Goal: Transaction & Acquisition: Purchase product/service

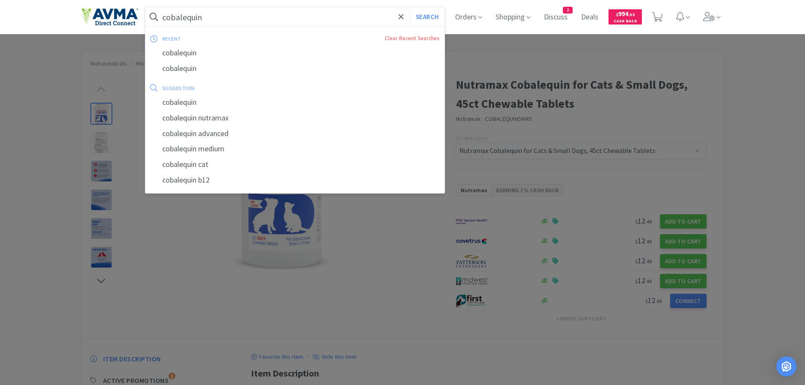
click at [245, 17] on input "cobalequin" at bounding box center [295, 16] width 300 height 19
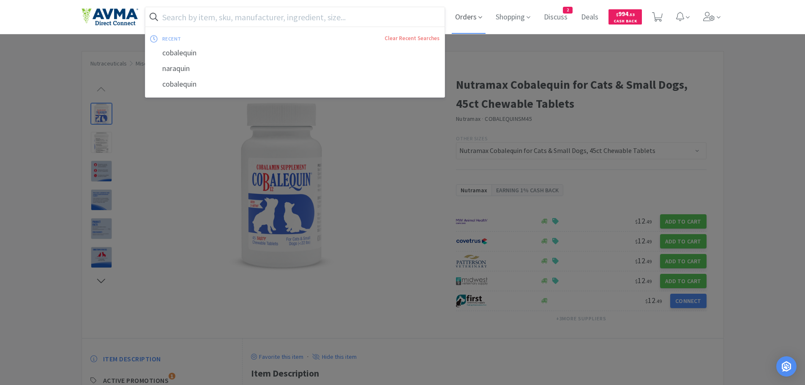
drag, startPoint x: 468, startPoint y: 28, endPoint x: 483, endPoint y: 27, distance: 15.7
click at [468, 28] on span "Orders" at bounding box center [469, 17] width 34 height 34
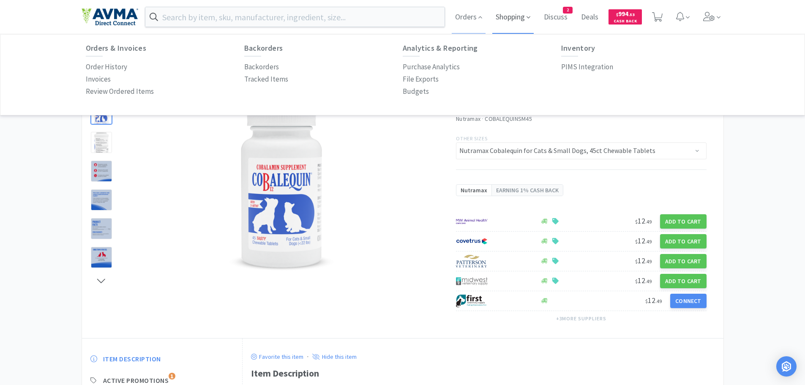
click at [518, 16] on span "Shopping" at bounding box center [513, 17] width 41 height 34
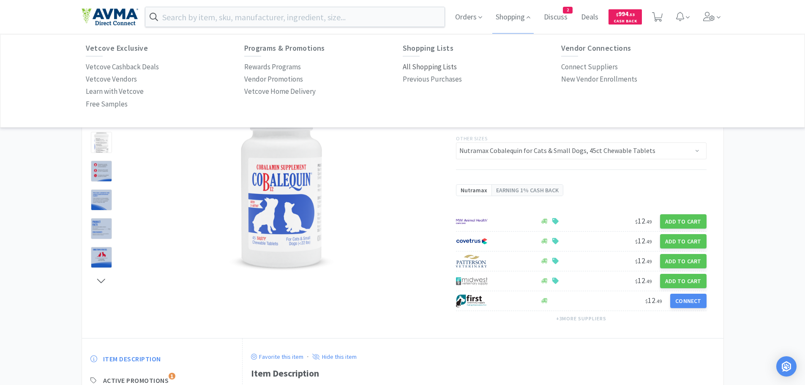
click at [427, 66] on p "All Shopping Lists" at bounding box center [430, 66] width 54 height 11
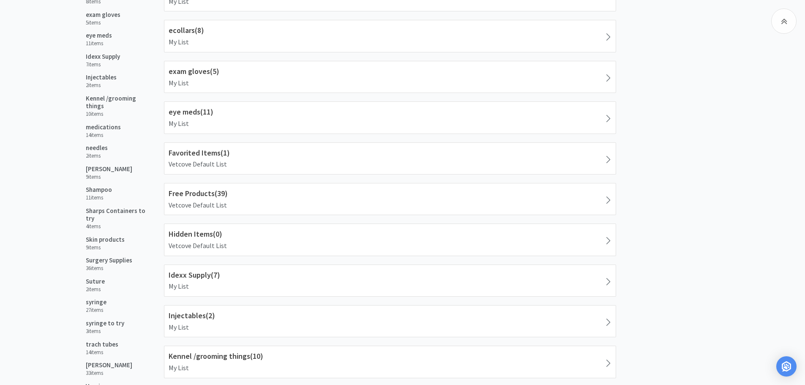
scroll to position [320, 0]
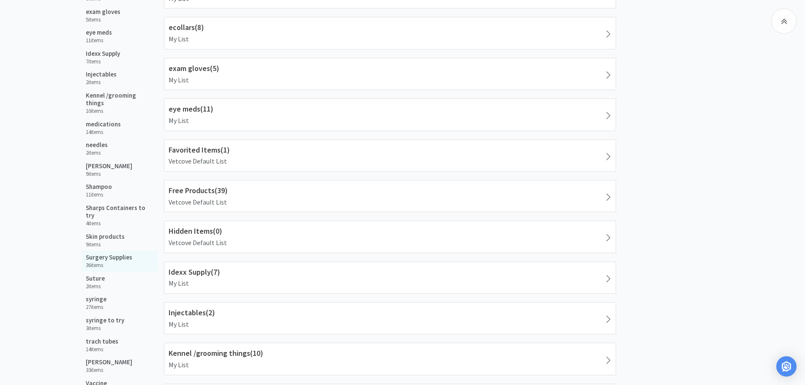
click at [104, 254] on h5 "Surgery Supplies" at bounding box center [109, 258] width 47 height 8
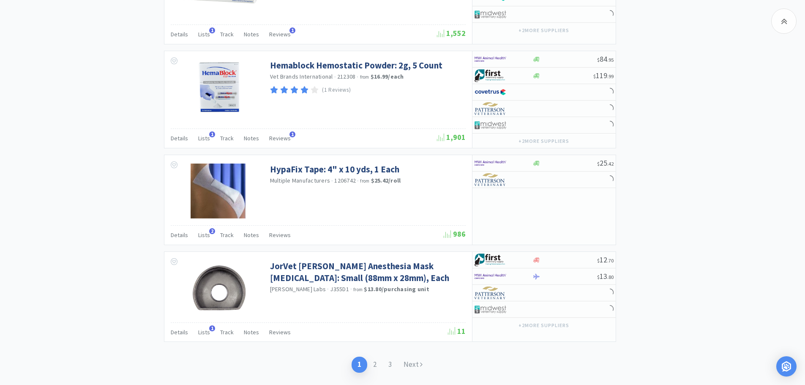
scroll to position [1326, 0]
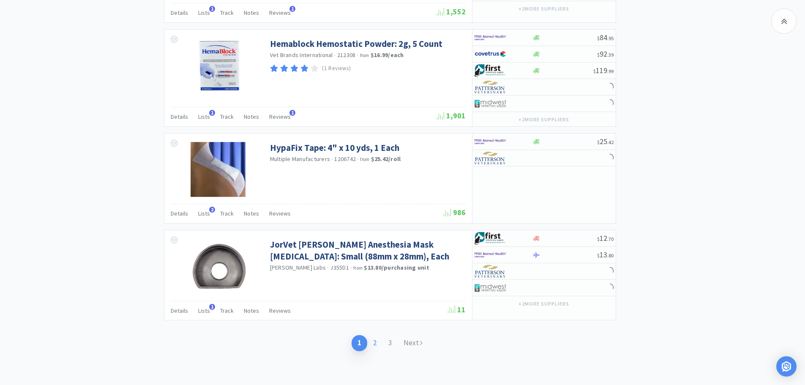
click at [377, 344] on link "2" at bounding box center [374, 343] width 15 height 16
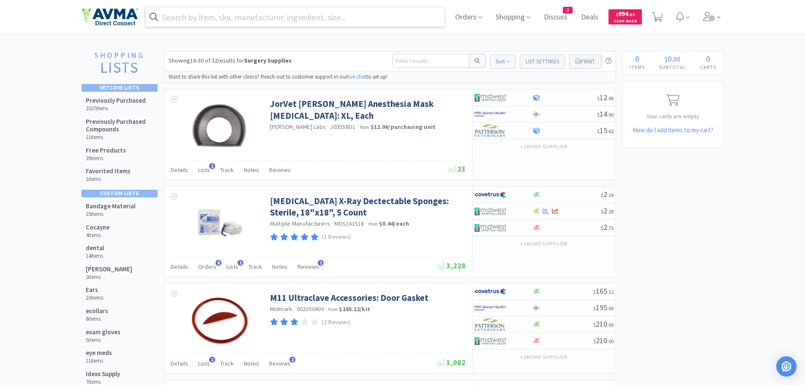
click at [214, 18] on input "text" at bounding box center [295, 16] width 300 height 19
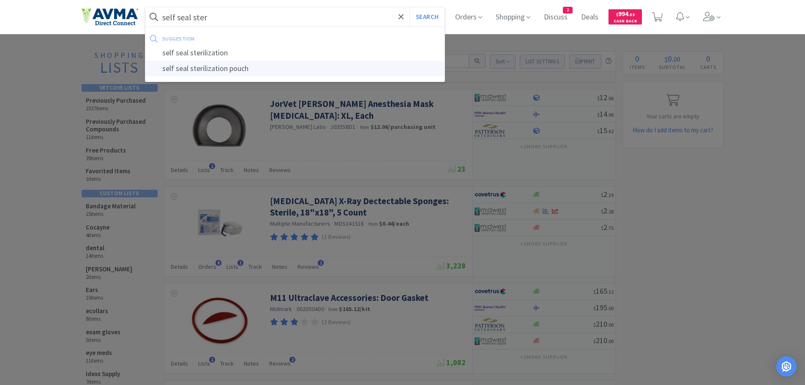
click at [190, 68] on div "self seal sterilization pouch" at bounding box center [295, 69] width 300 height 16
type input "self seal sterilization pouch"
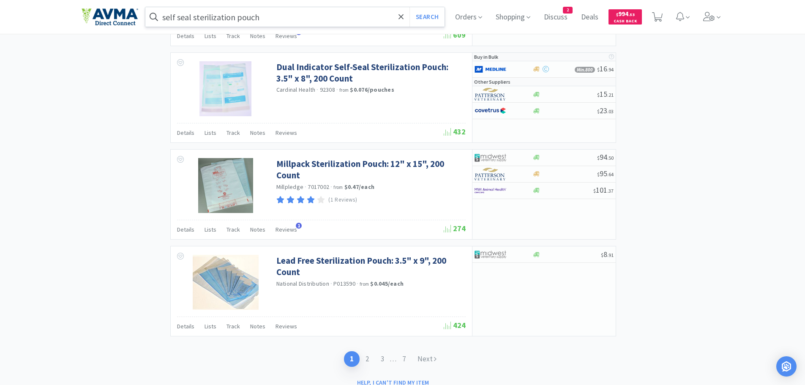
scroll to position [1371, 0]
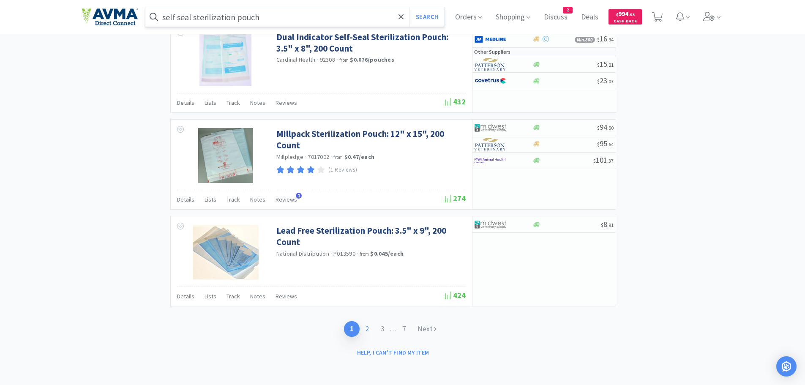
click at [365, 331] on link "2" at bounding box center [367, 329] width 15 height 16
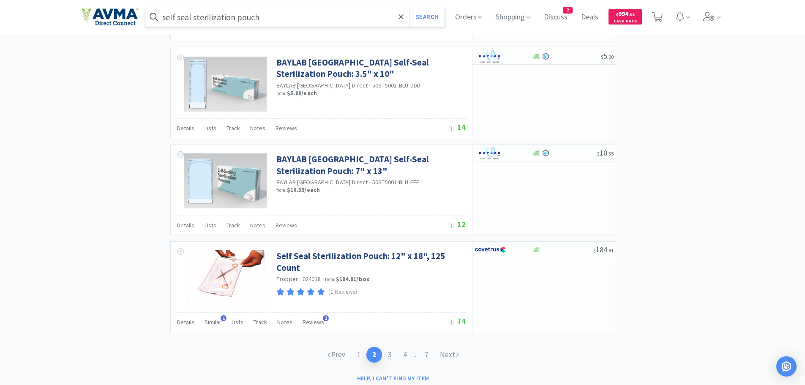
scroll to position [1229, 0]
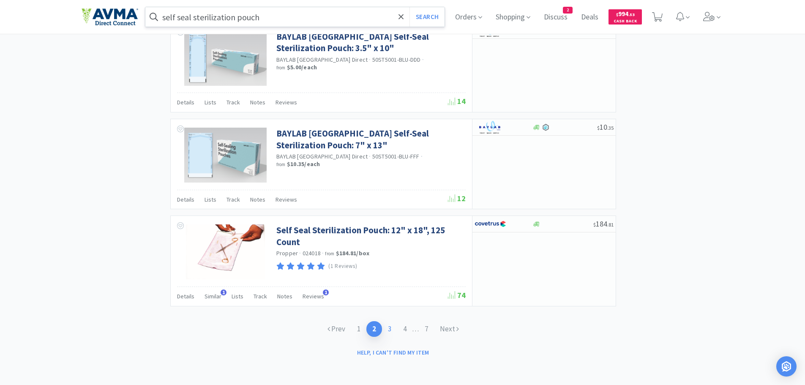
click at [389, 328] on link "3" at bounding box center [389, 329] width 15 height 16
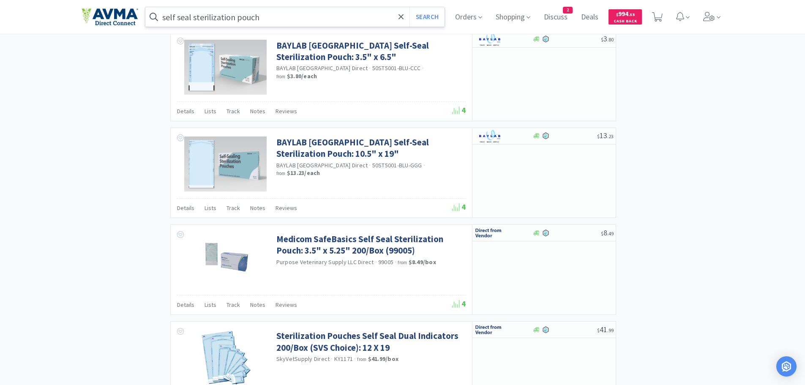
scroll to position [1220, 0]
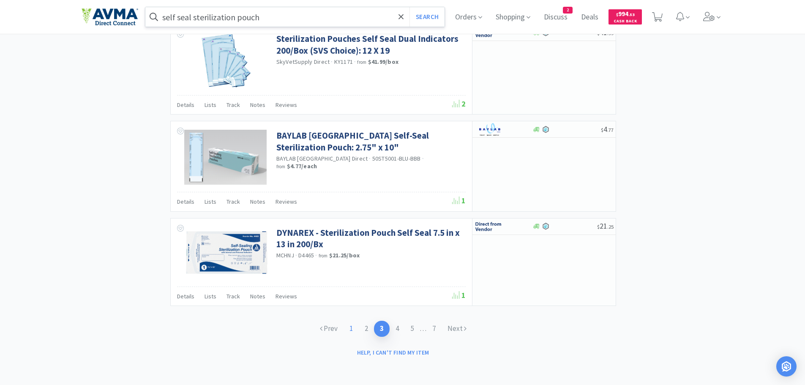
click at [350, 326] on link "1" at bounding box center [351, 329] width 15 height 16
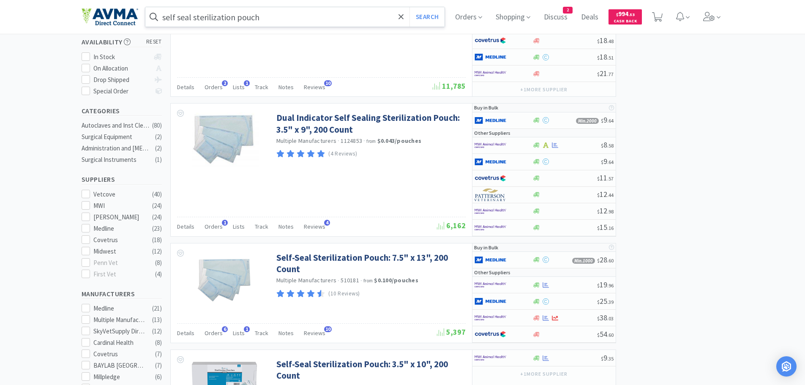
scroll to position [167, 0]
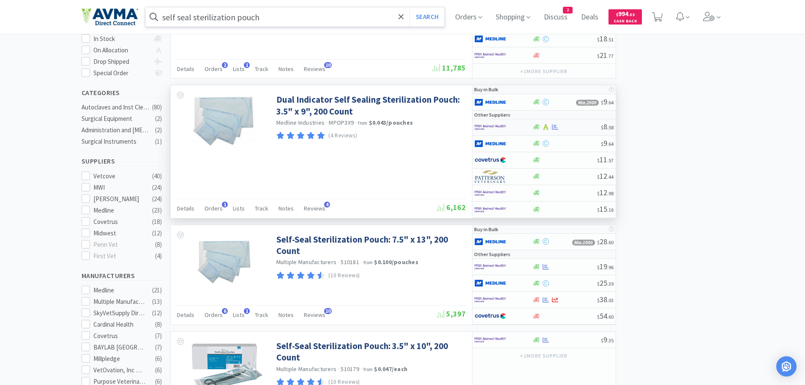
click at [579, 126] on div at bounding box center [567, 127] width 68 height 6
select select "1"
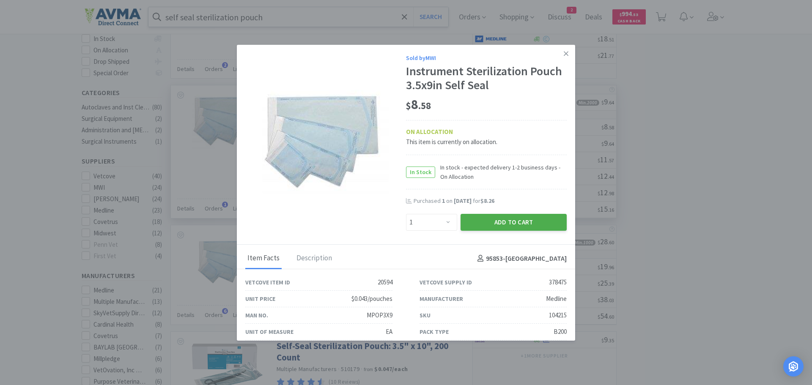
click at [497, 219] on button "Add to Cart" at bounding box center [513, 222] width 106 height 17
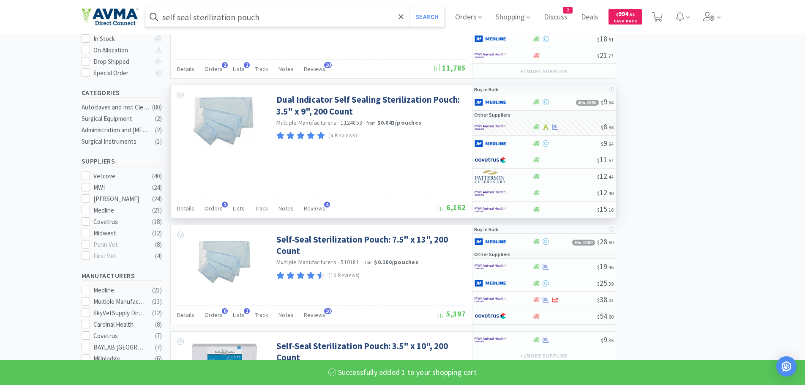
select select "1"
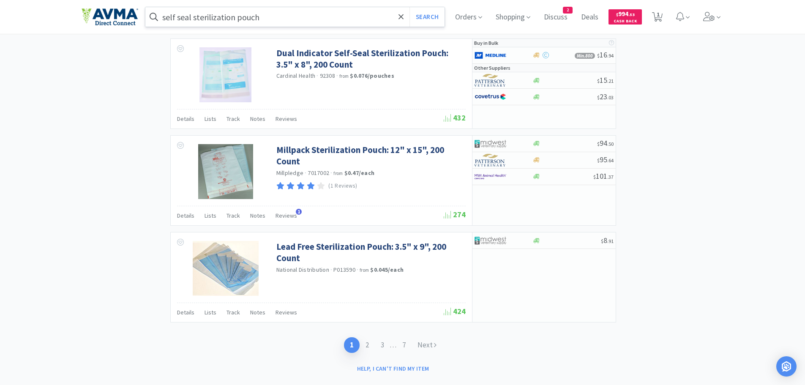
scroll to position [1371, 0]
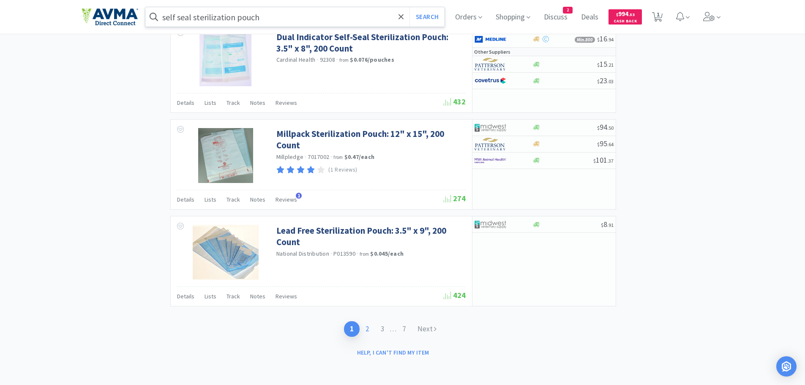
click at [369, 330] on link "2" at bounding box center [367, 329] width 15 height 16
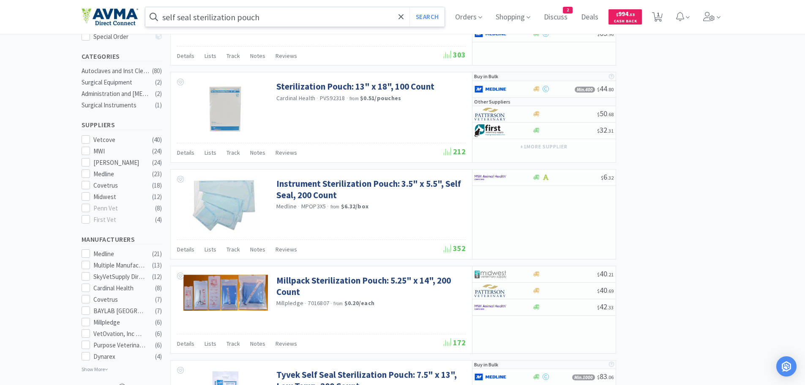
scroll to position [211, 0]
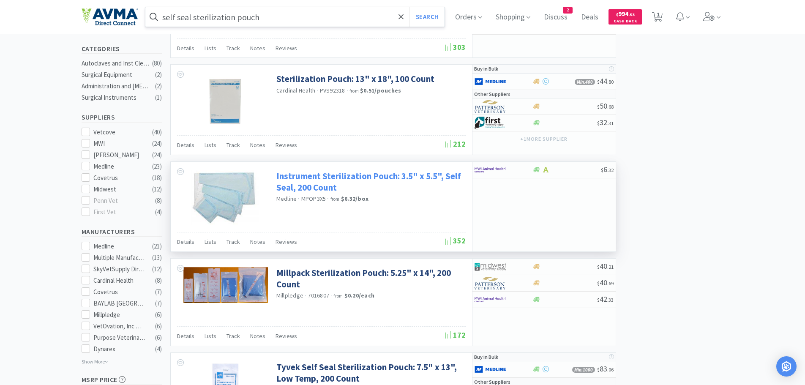
click at [353, 175] on link "Instrument Sterilization Pouch: 3.5" x 5.5", Self Seal, 200 Count" at bounding box center [369, 181] width 187 height 23
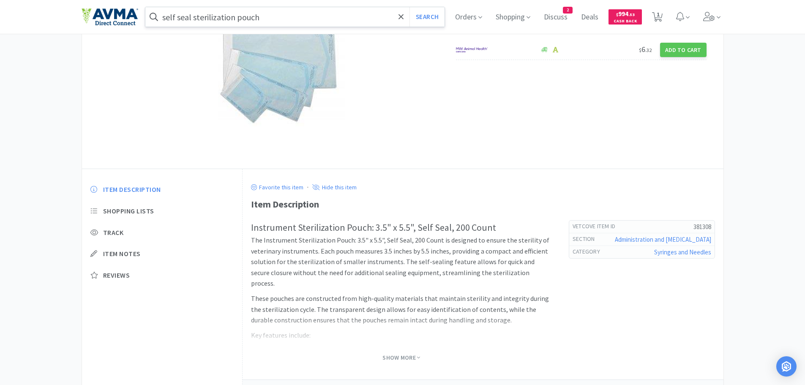
scroll to position [131, 0]
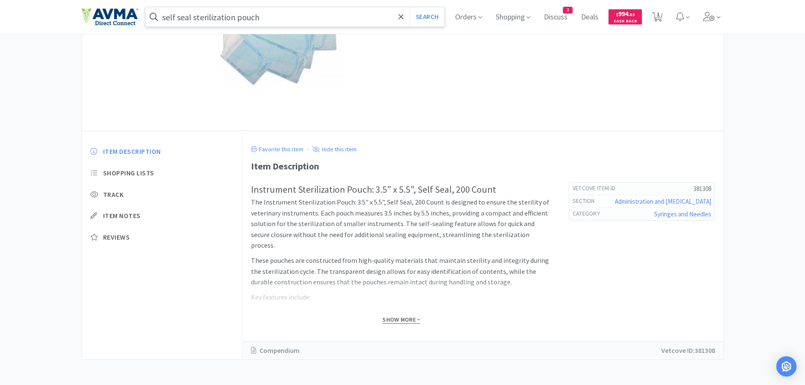
click at [395, 318] on span "Show More" at bounding box center [402, 320] width 38 height 8
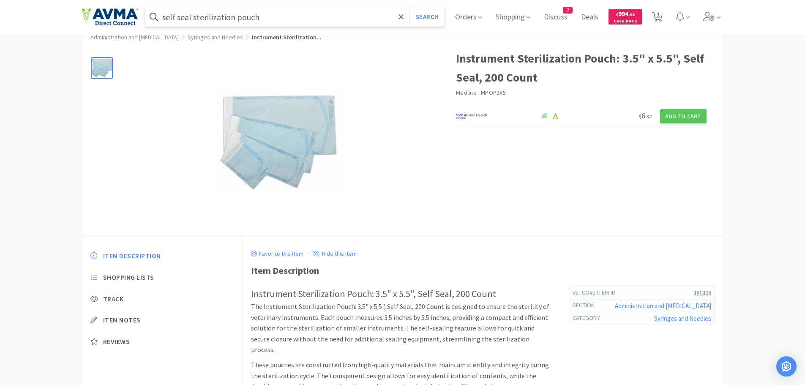
scroll to position [0, 0]
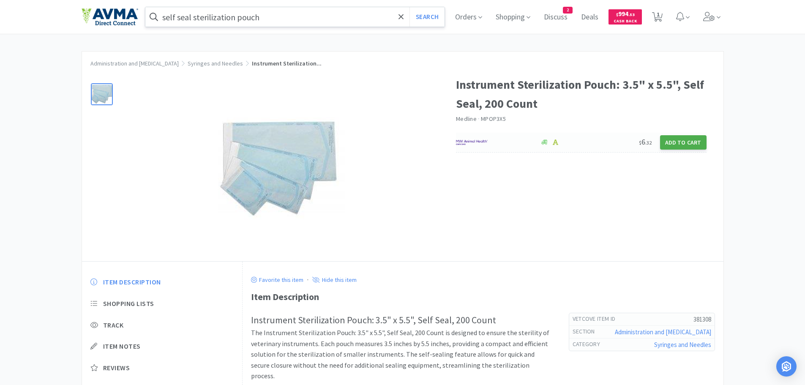
click at [688, 143] on button "Add to Cart" at bounding box center [683, 142] width 47 height 14
select select "1"
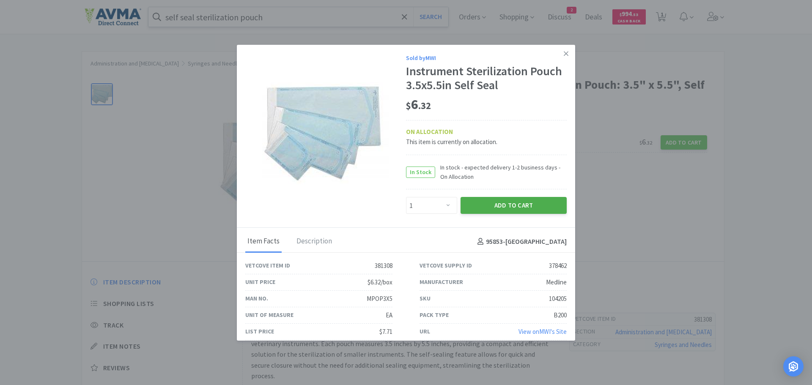
click at [500, 205] on button "Add to Cart" at bounding box center [513, 205] width 106 height 17
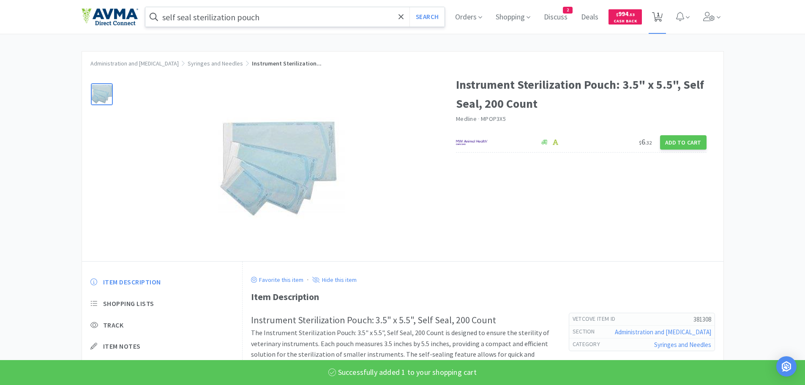
click at [660, 14] on span "1" at bounding box center [658, 14] width 3 height 34
select select "1"
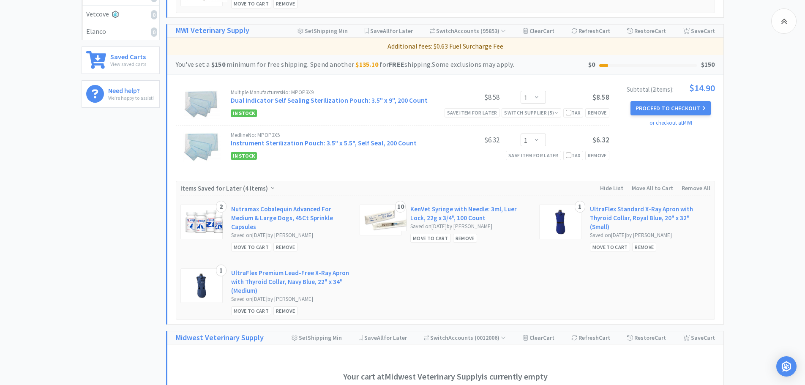
scroll to position [282, 0]
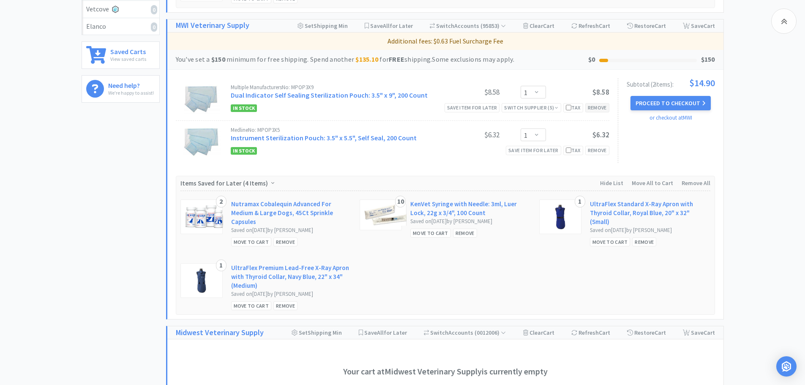
click at [600, 105] on div "Remove" at bounding box center [598, 107] width 24 height 9
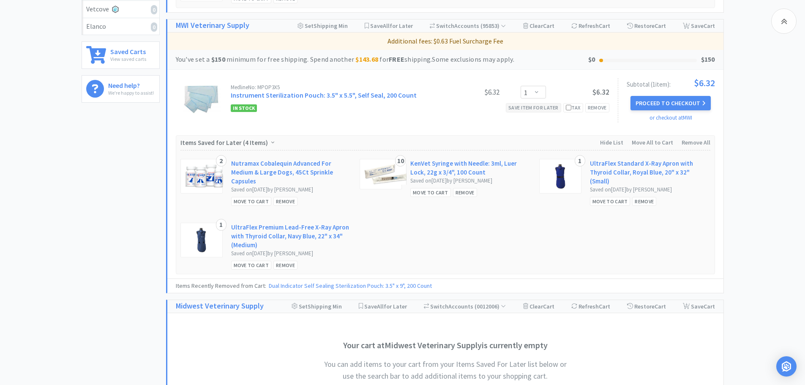
click at [533, 109] on div "Save item for later" at bounding box center [533, 107] width 55 height 9
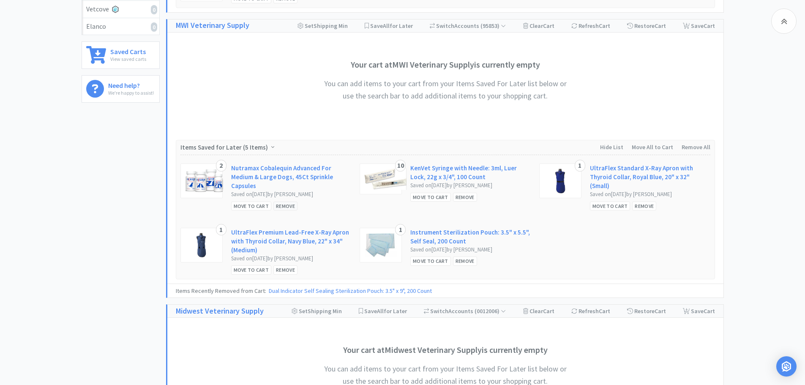
click at [282, 206] on div "Remove" at bounding box center [286, 206] width 24 height 9
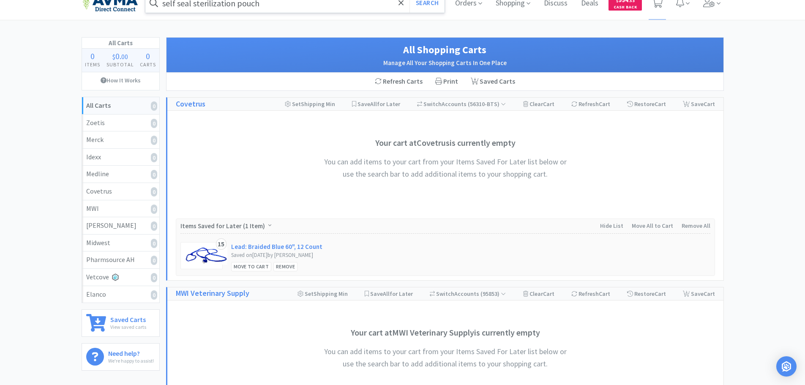
scroll to position [0, 0]
